Goal: Navigation & Orientation: Understand site structure

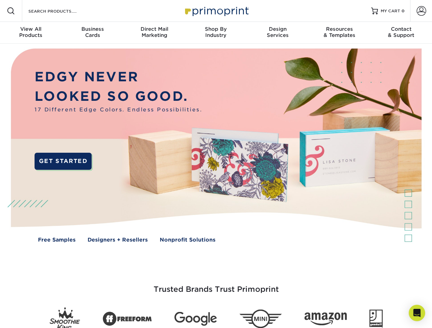
click at [216, 164] on img at bounding box center [215, 151] width 427 height 214
click at [11, 11] on span at bounding box center [11, 11] width 8 height 8
click at [421, 11] on span at bounding box center [421, 11] width 10 height 10
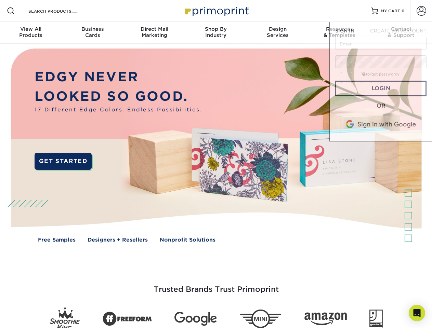
click at [31, 33] on div "View All Products" at bounding box center [31, 32] width 62 height 12
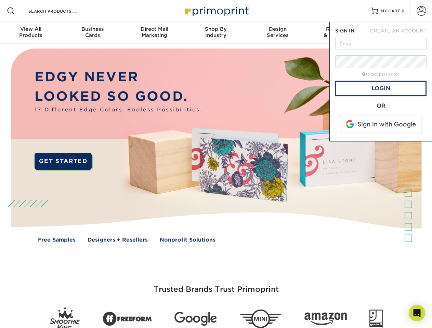
click at [92, 33] on div "Business Cards" at bounding box center [93, 32] width 62 height 12
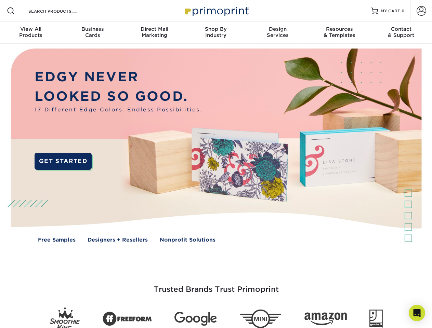
click at [154, 33] on div "Direct Mail Marketing" at bounding box center [154, 32] width 62 height 12
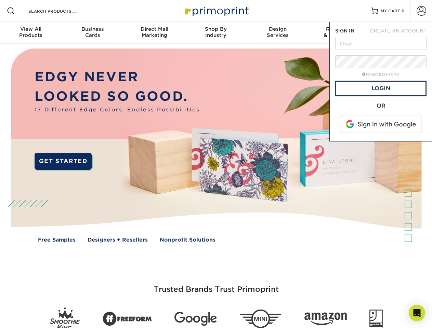
click at [216, 33] on div "Shop By Industry" at bounding box center [216, 32] width 62 height 12
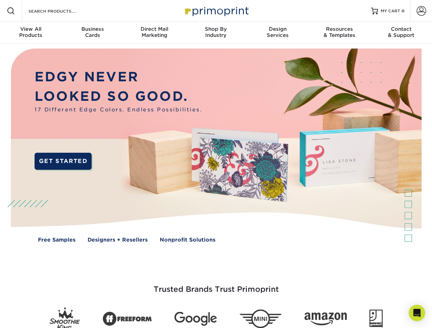
click at [277, 33] on div "Design Services" at bounding box center [278, 32] width 62 height 12
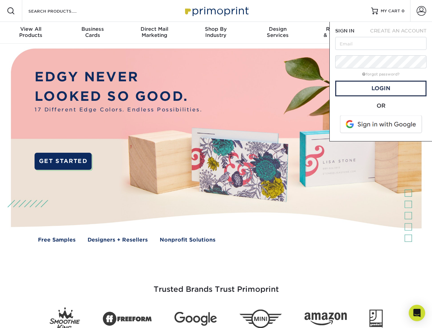
click at [339, 33] on span "SIGN IN" at bounding box center [344, 30] width 19 height 5
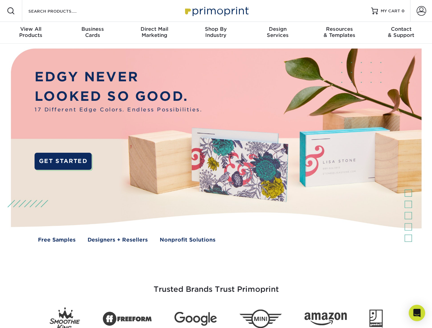
click at [401, 33] on div "Contact & Support" at bounding box center [401, 32] width 62 height 12
